Goal: Find specific page/section: Find specific page/section

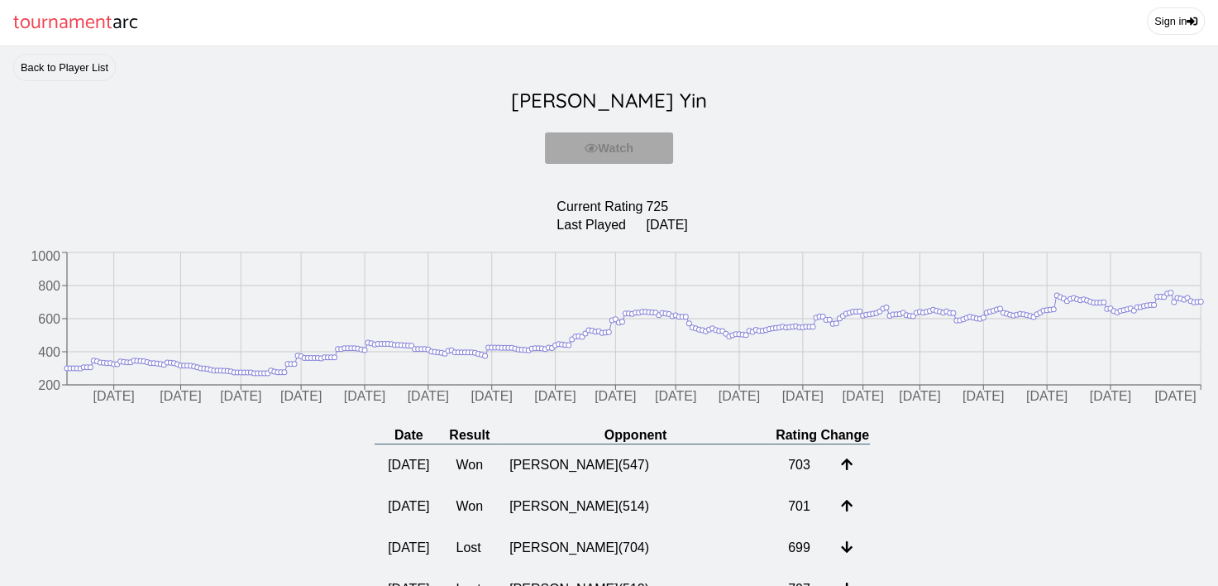
scroll to position [1, 0]
click at [64, 81] on link "Back to Player List" at bounding box center [64, 67] width 103 height 27
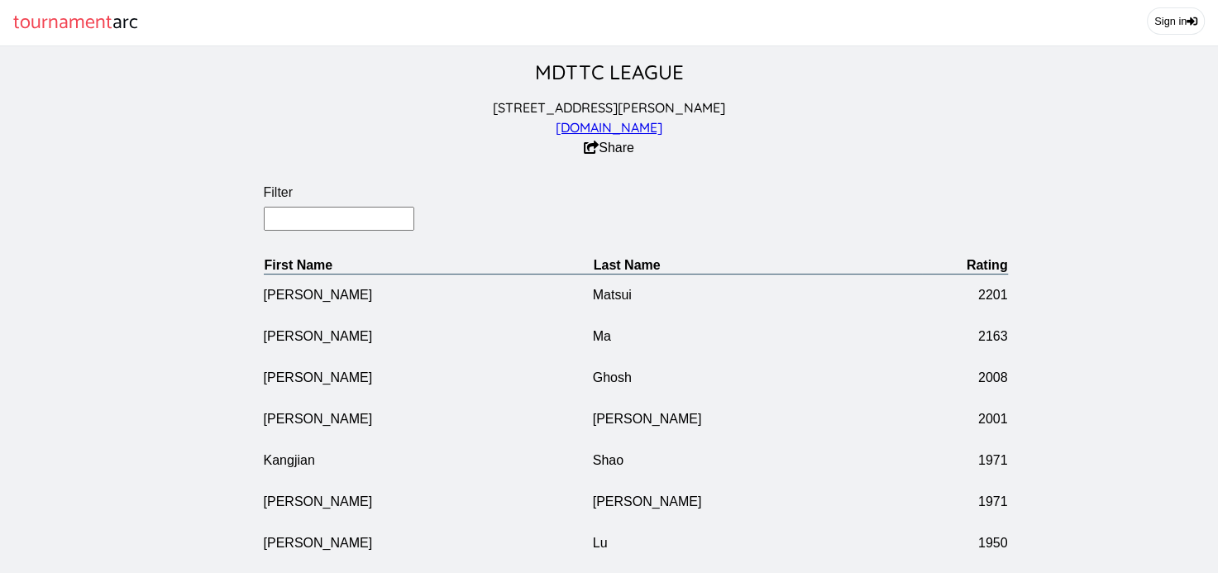
click at [309, 231] on input "Filter" at bounding box center [339, 219] width 151 height 24
type input "sun"
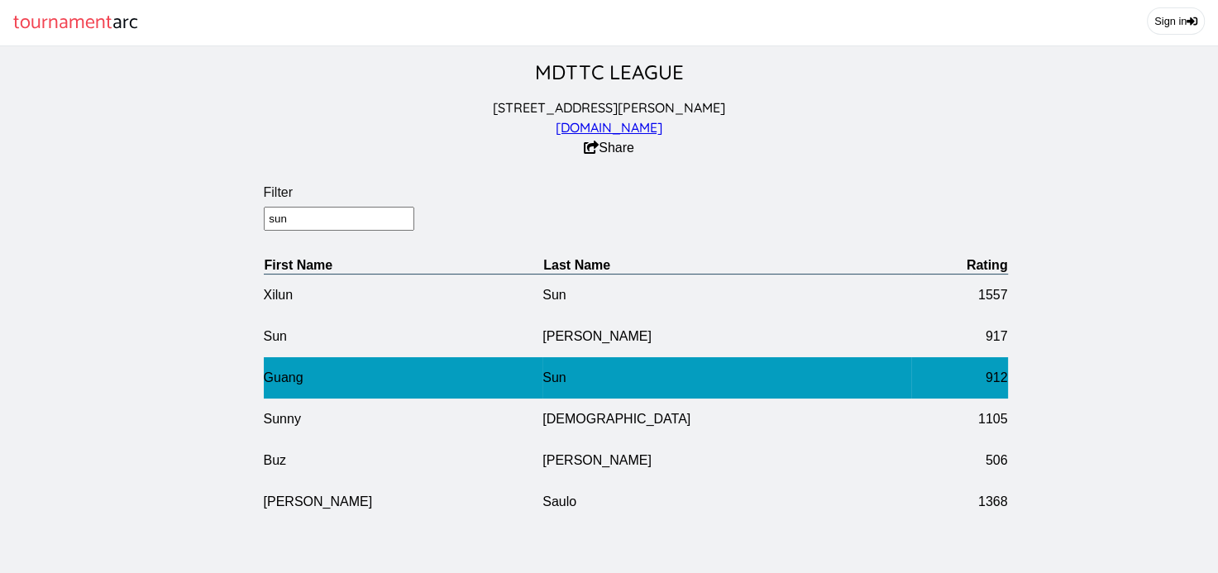
click at [493, 390] on td "Guang" at bounding box center [404, 377] width 280 height 41
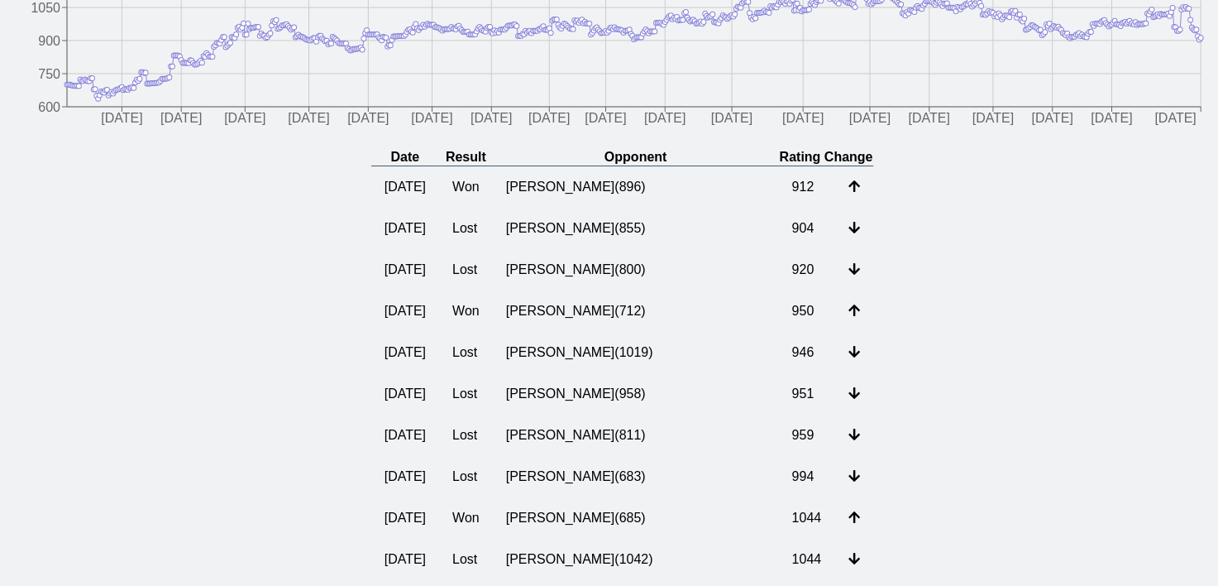
scroll to position [437, 0]
